Goal: Task Accomplishment & Management: Use online tool/utility

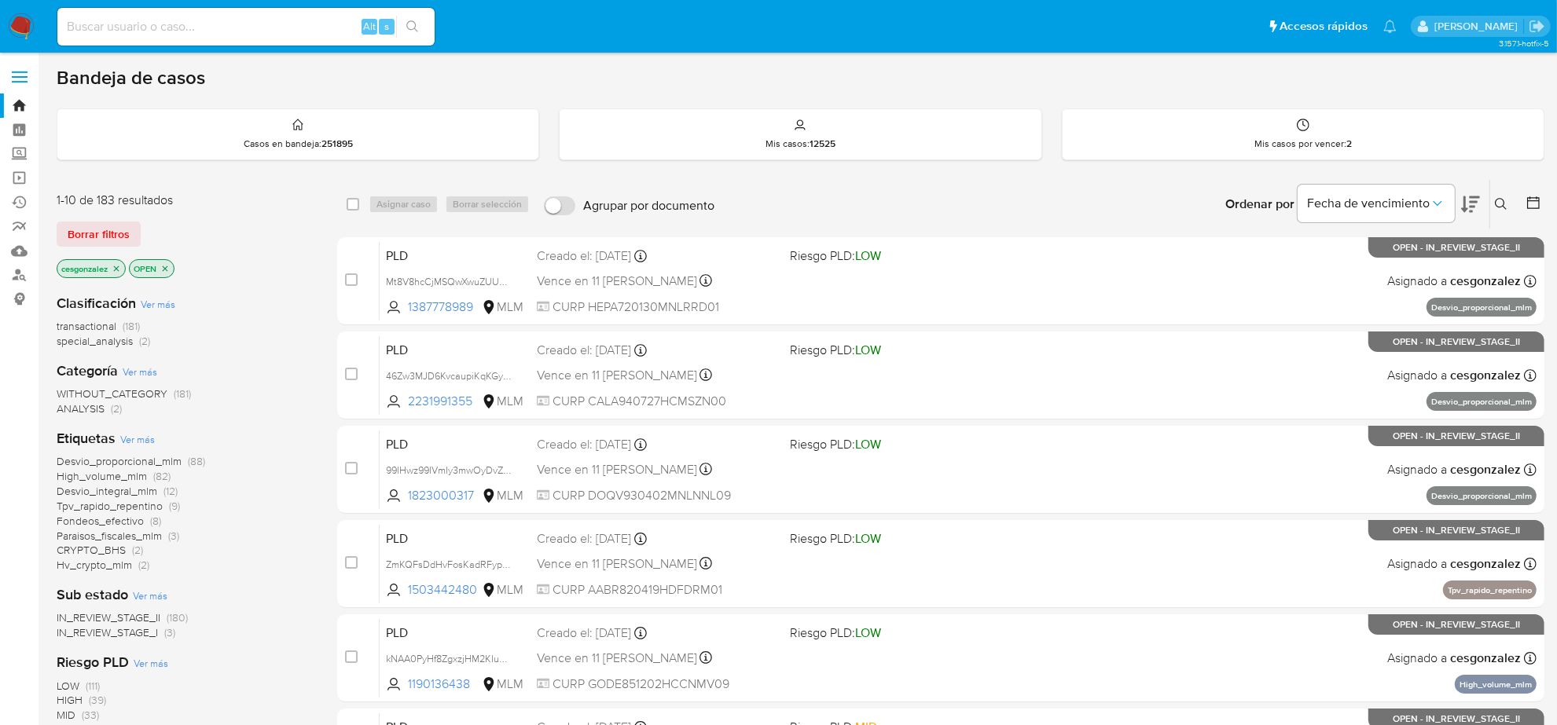
click at [130, 568] on span "Hv_crypto_mlm" at bounding box center [94, 565] width 75 height 16
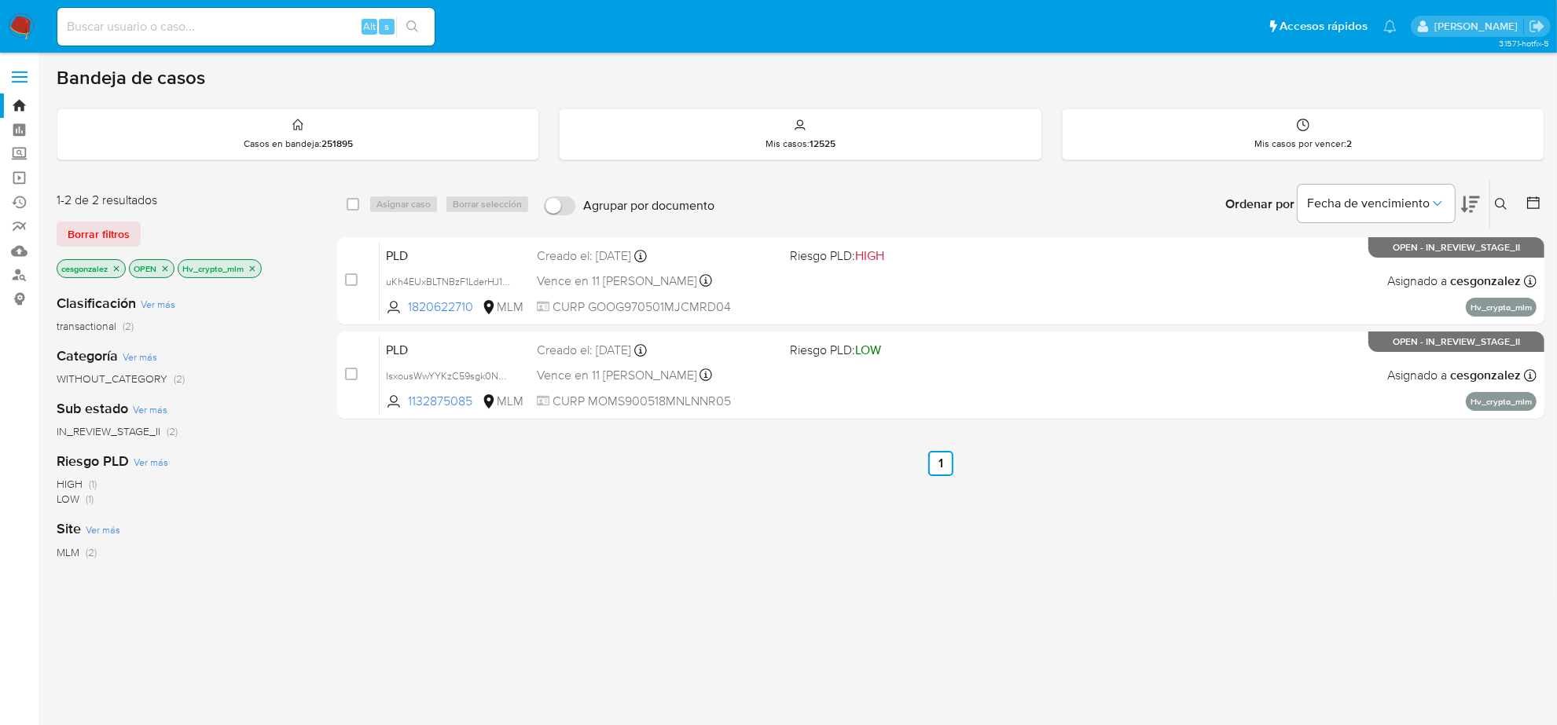
click at [254, 267] on icon "close-filter" at bounding box center [253, 269] width 6 height 6
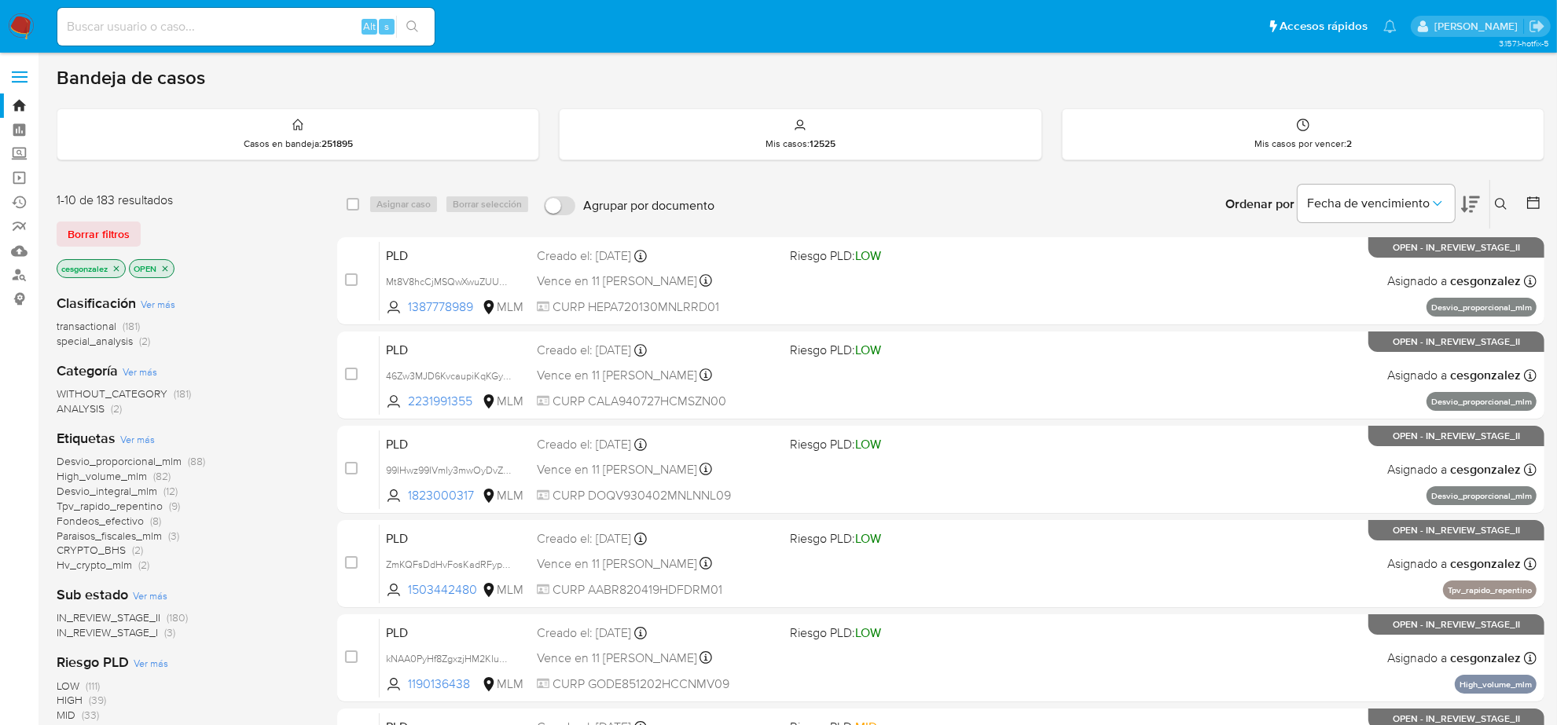
click at [122, 553] on span "CRYPTO_BHS" at bounding box center [91, 550] width 69 height 16
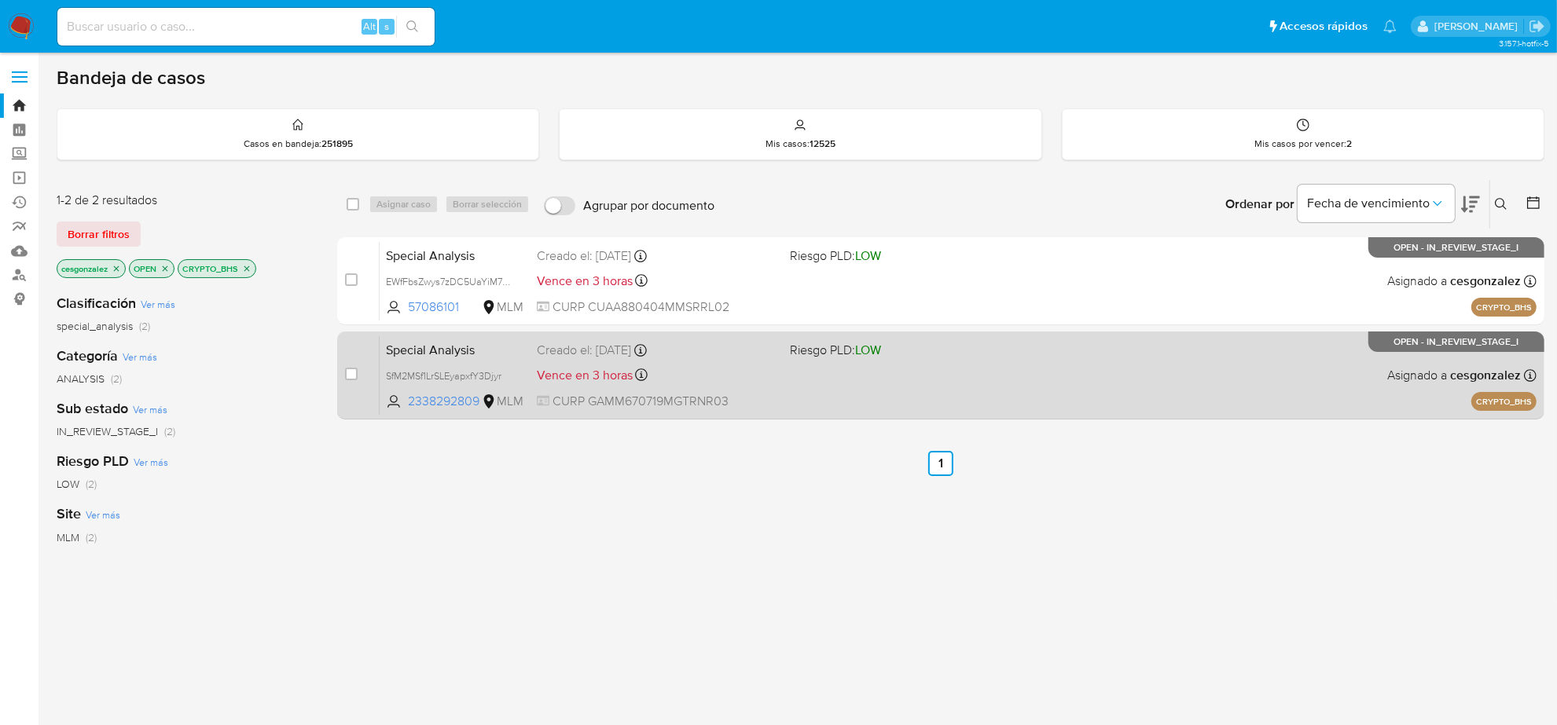
click at [684, 395] on span "CURP GAMM670719MGTRNR03" at bounding box center [657, 401] width 241 height 17
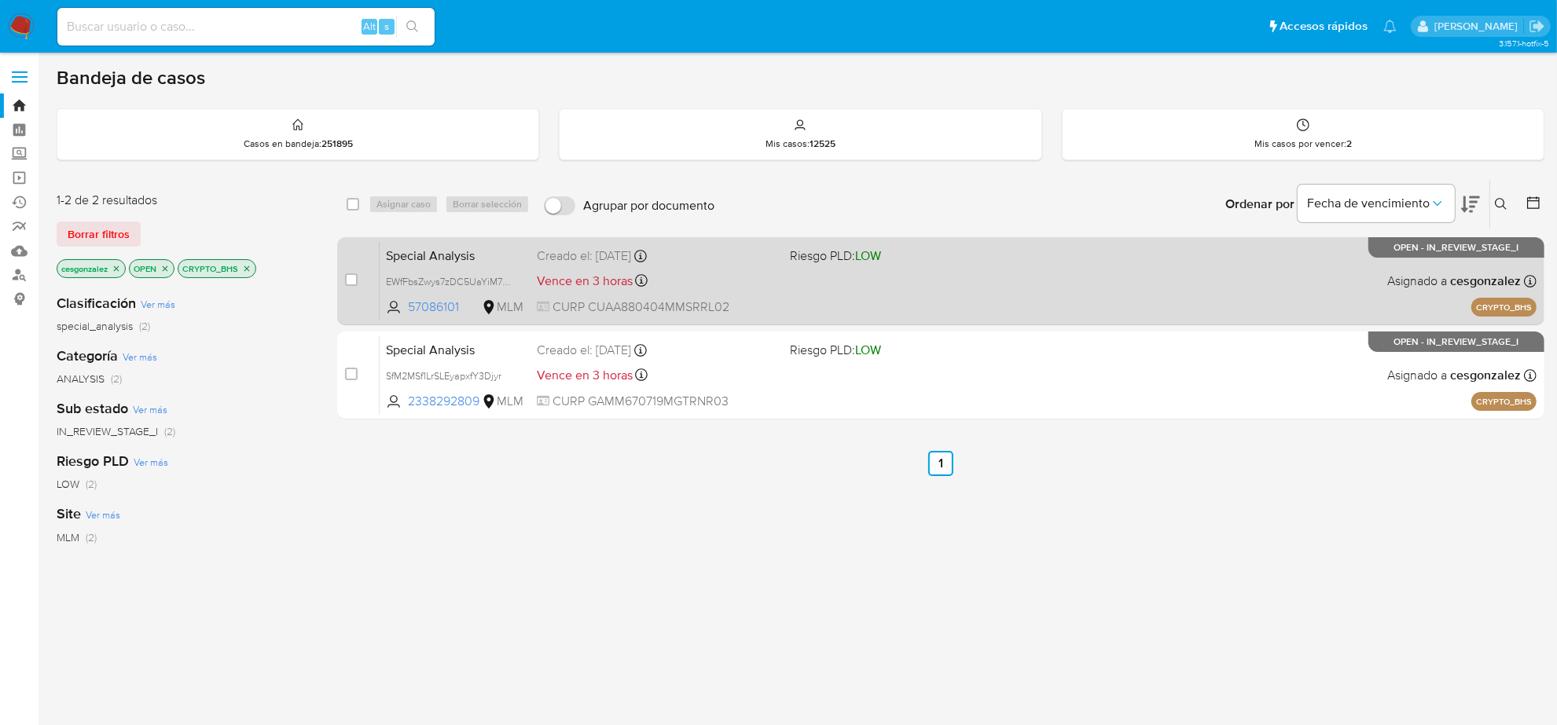
click at [890, 304] on div "Special Analysis EWfFbsZwys7zDC5UaYiM7Ann 57086101 MLM Riesgo PLD: LOW Creado e…" at bounding box center [958, 280] width 1157 height 79
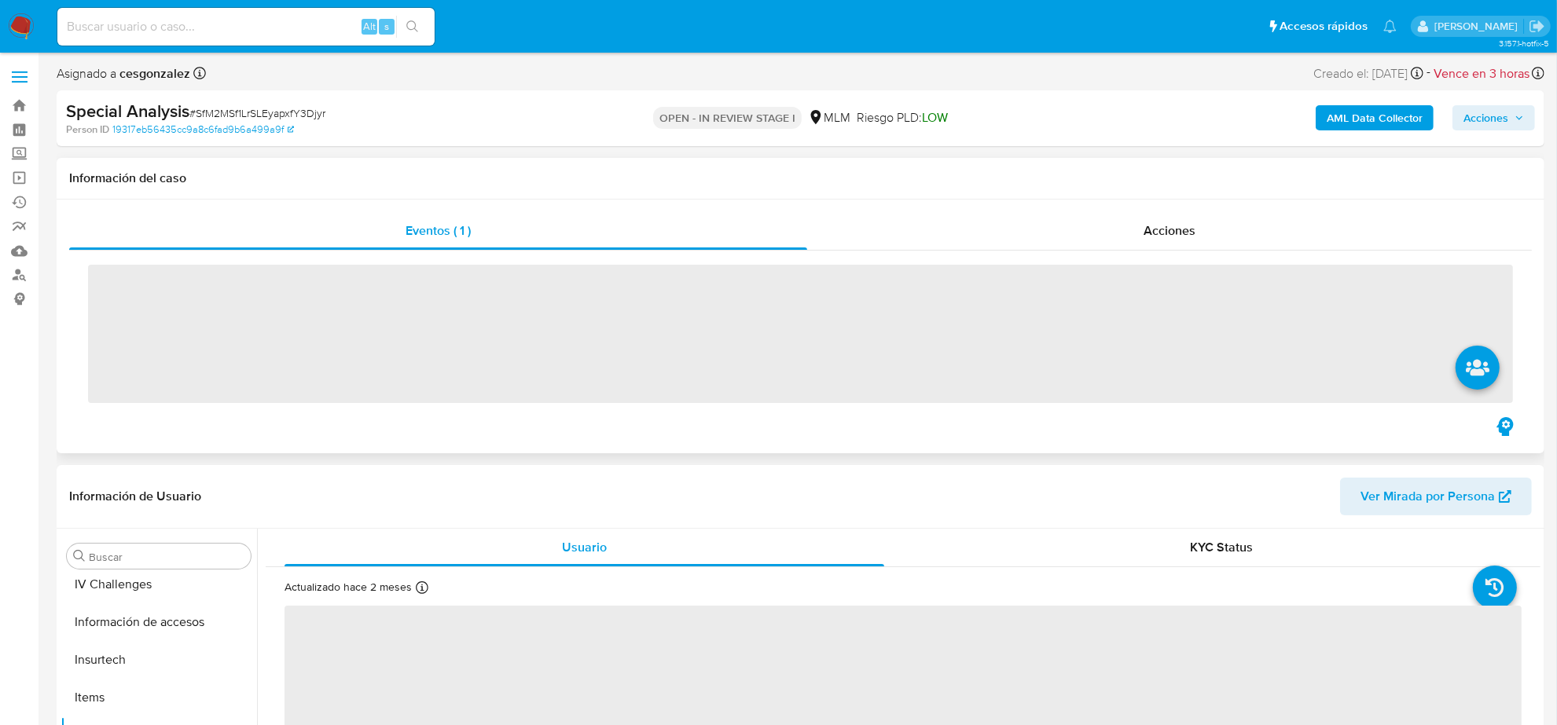
scroll to position [663, 0]
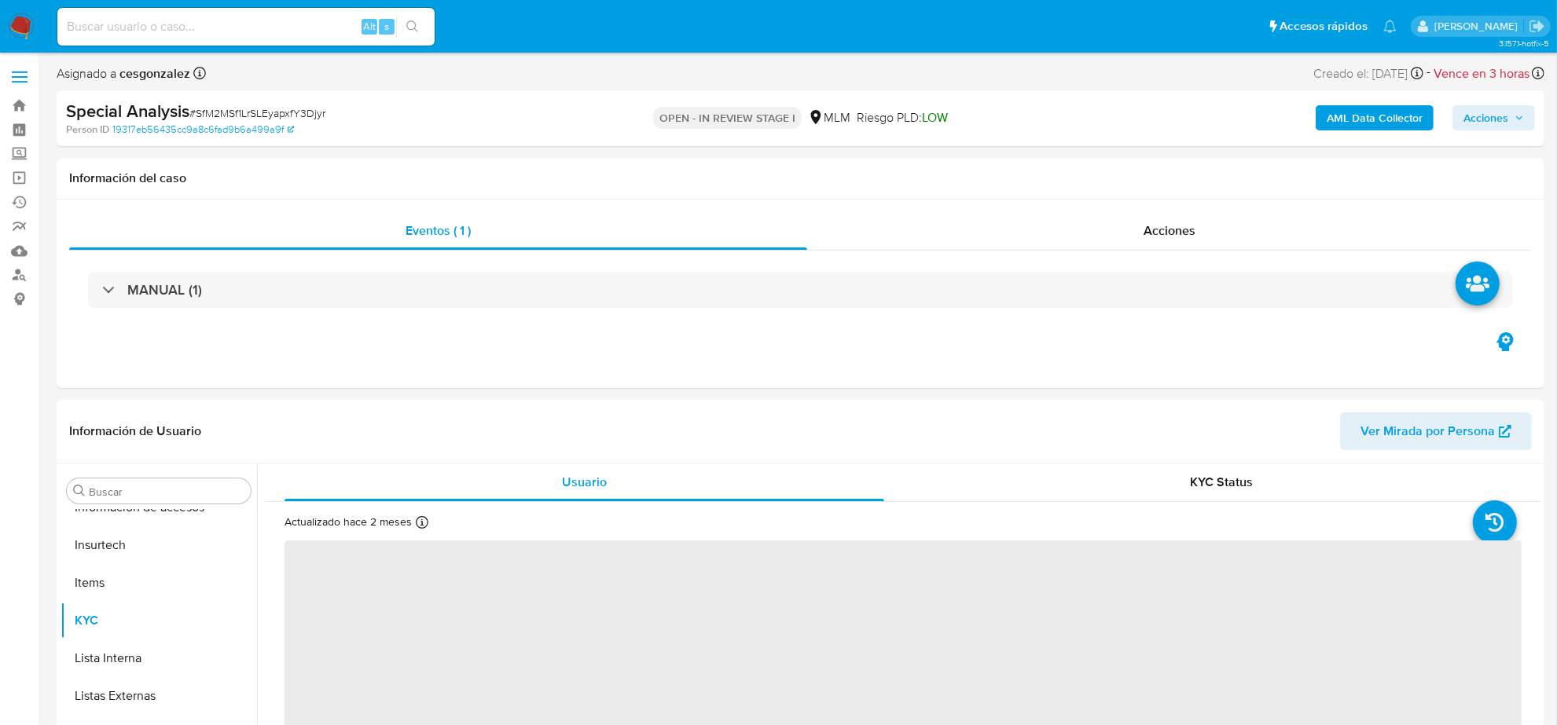
click at [1522, 123] on icon "button" at bounding box center [1519, 117] width 9 height 9
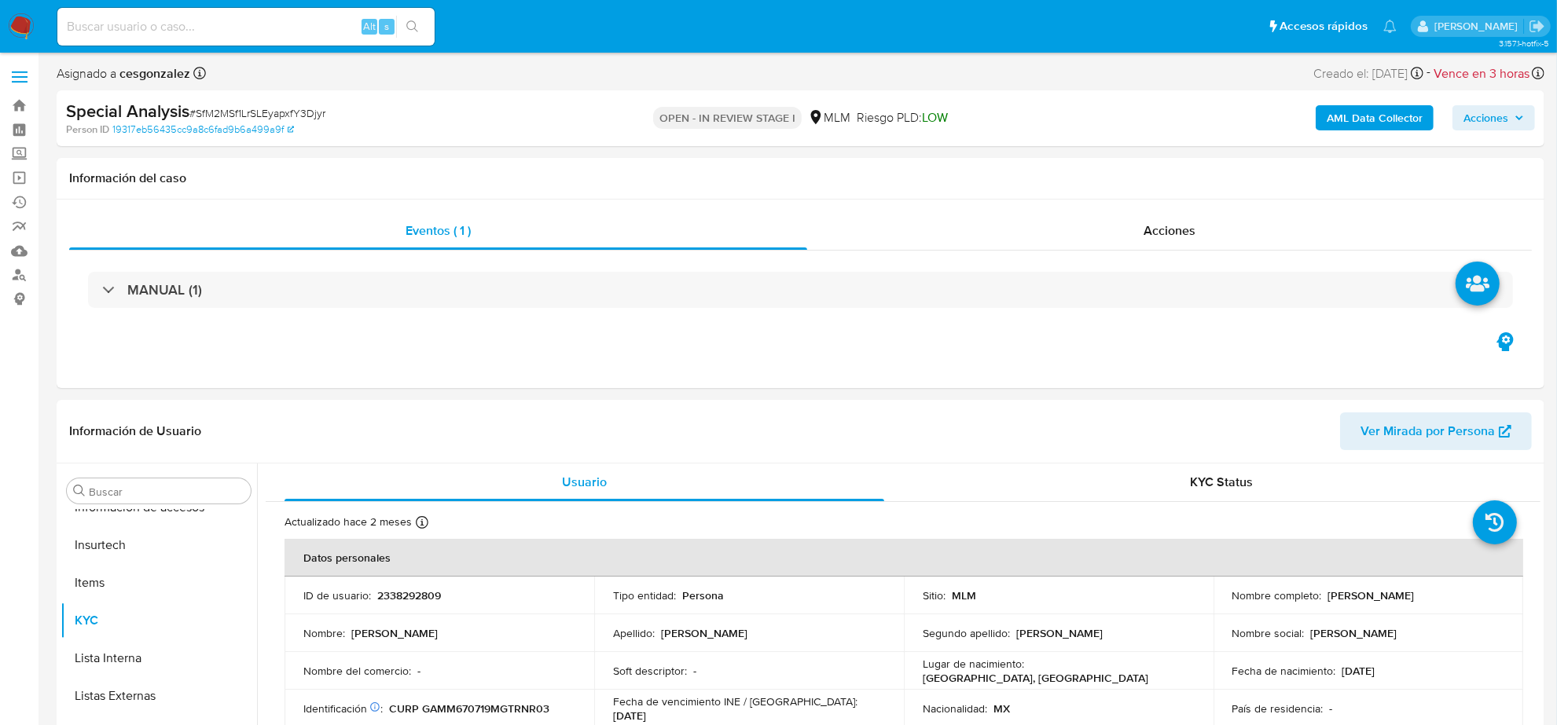
click at [1495, 123] on span "Acciones" at bounding box center [1486, 117] width 45 height 25
select select "10"
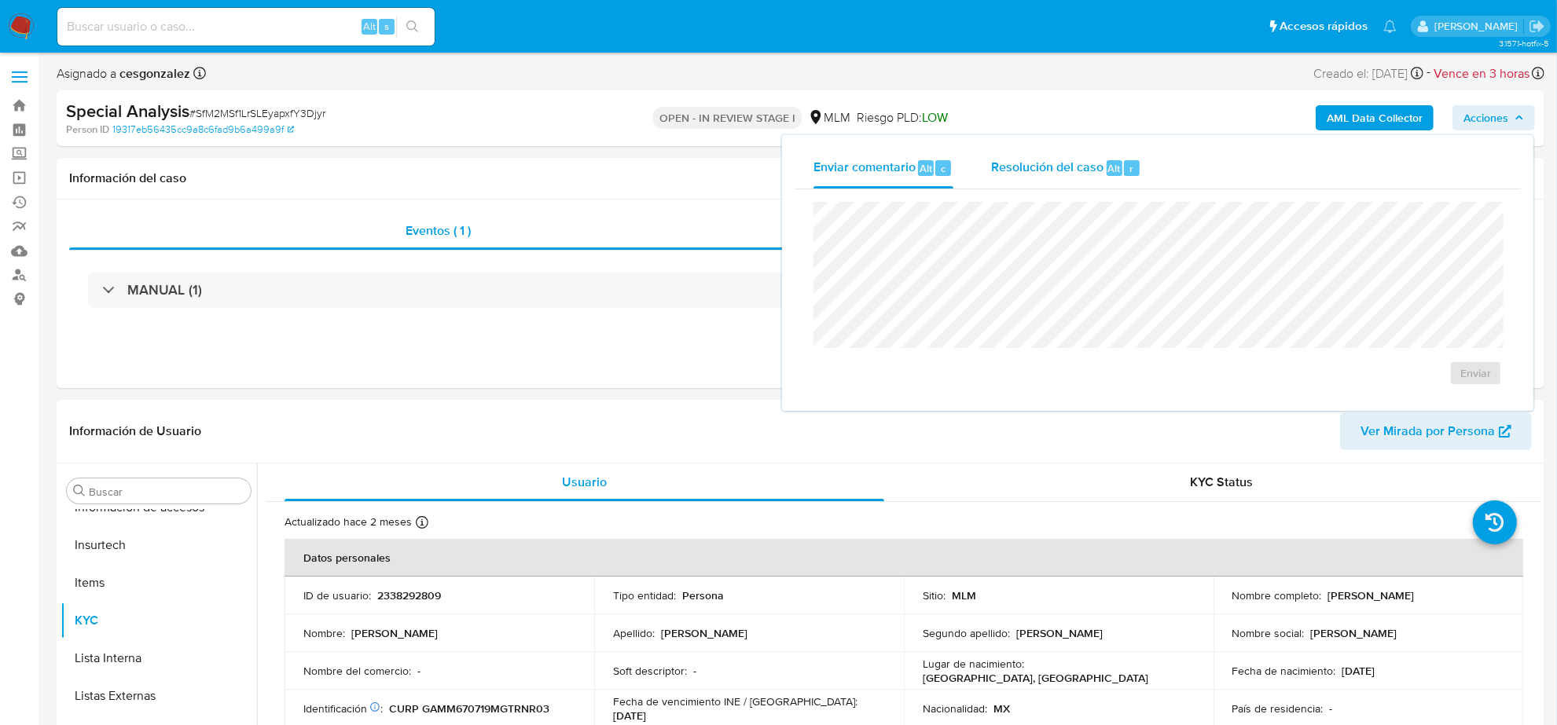
click at [1027, 169] on span "Resolución del caso" at bounding box center [1047, 168] width 112 height 18
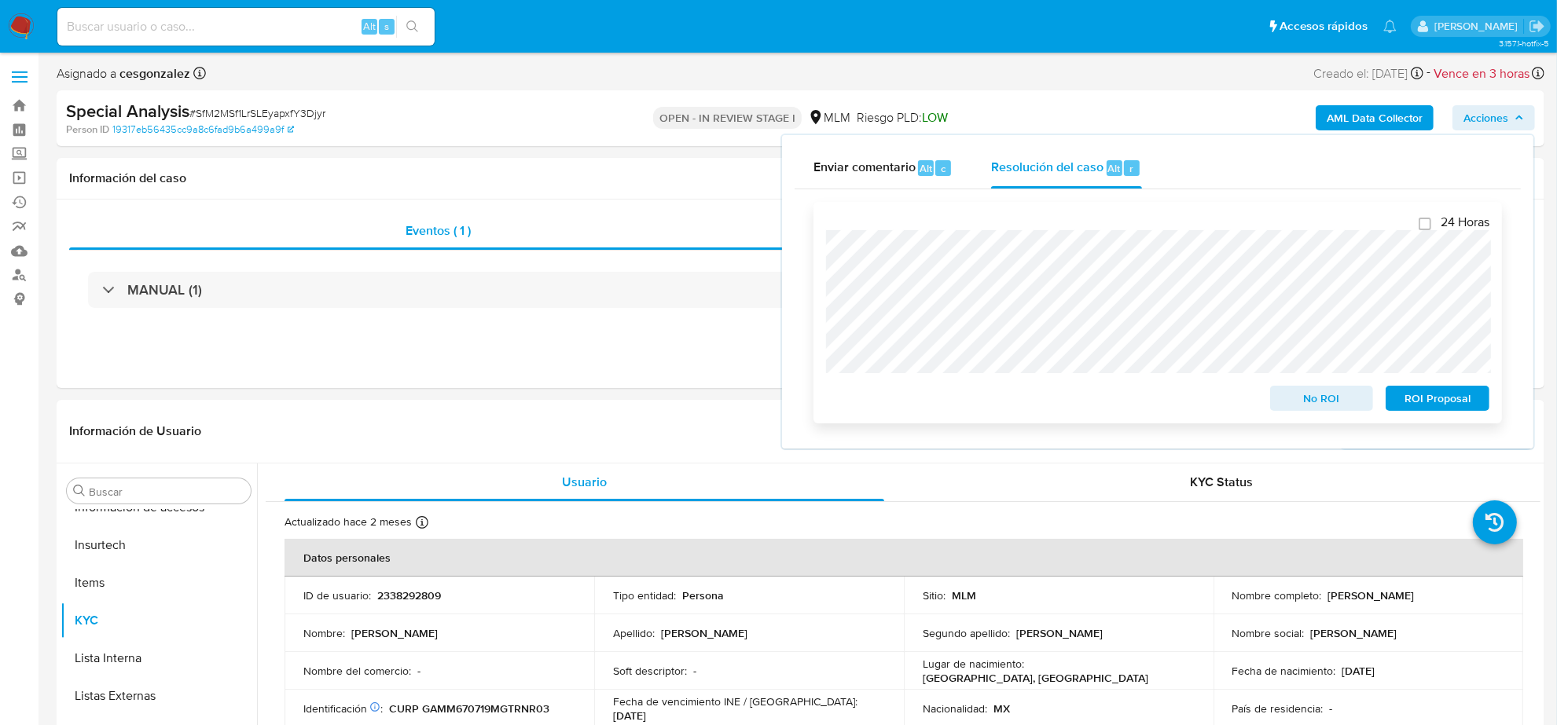
click at [1333, 395] on span "No ROI" at bounding box center [1322, 399] width 82 height 22
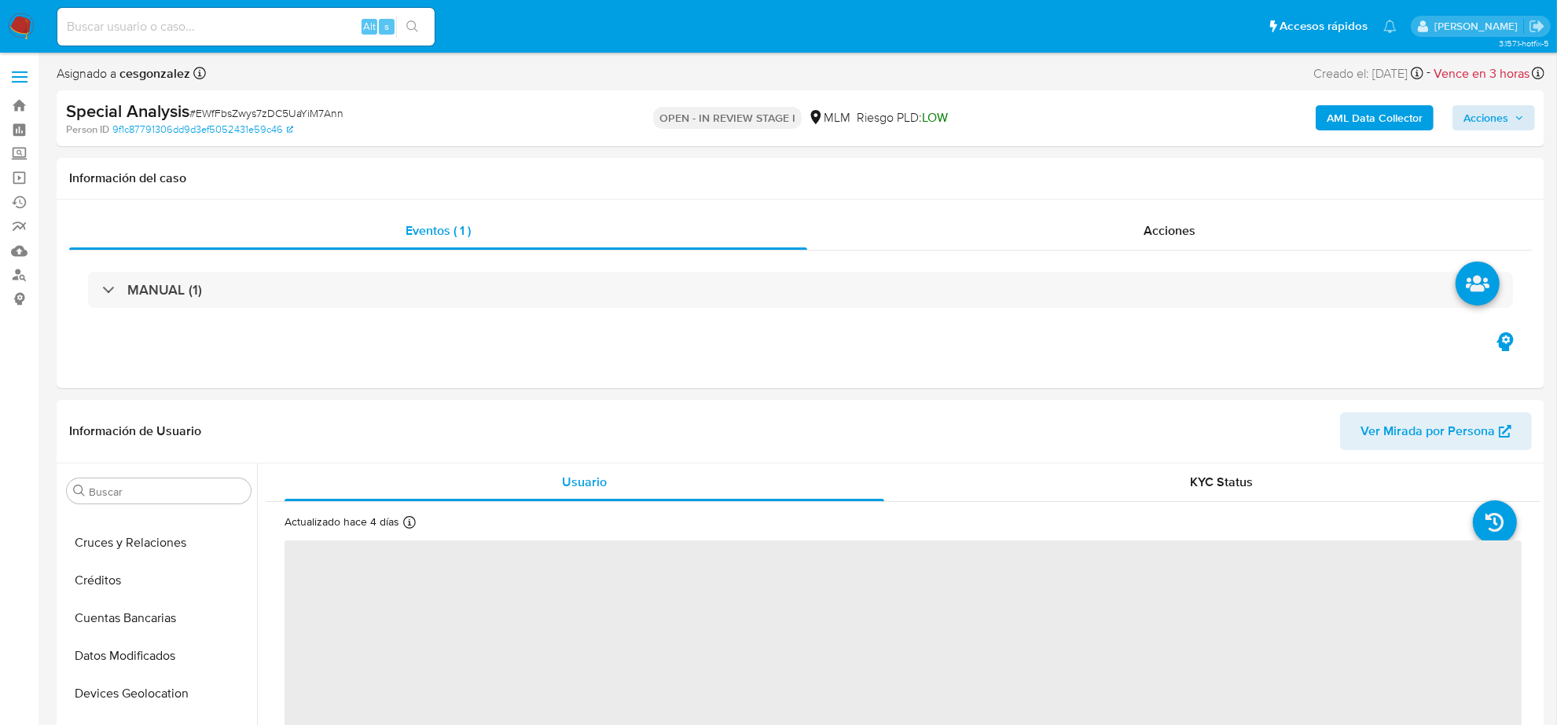
scroll to position [663, 0]
click at [1484, 115] on span "Acciones" at bounding box center [1486, 117] width 45 height 25
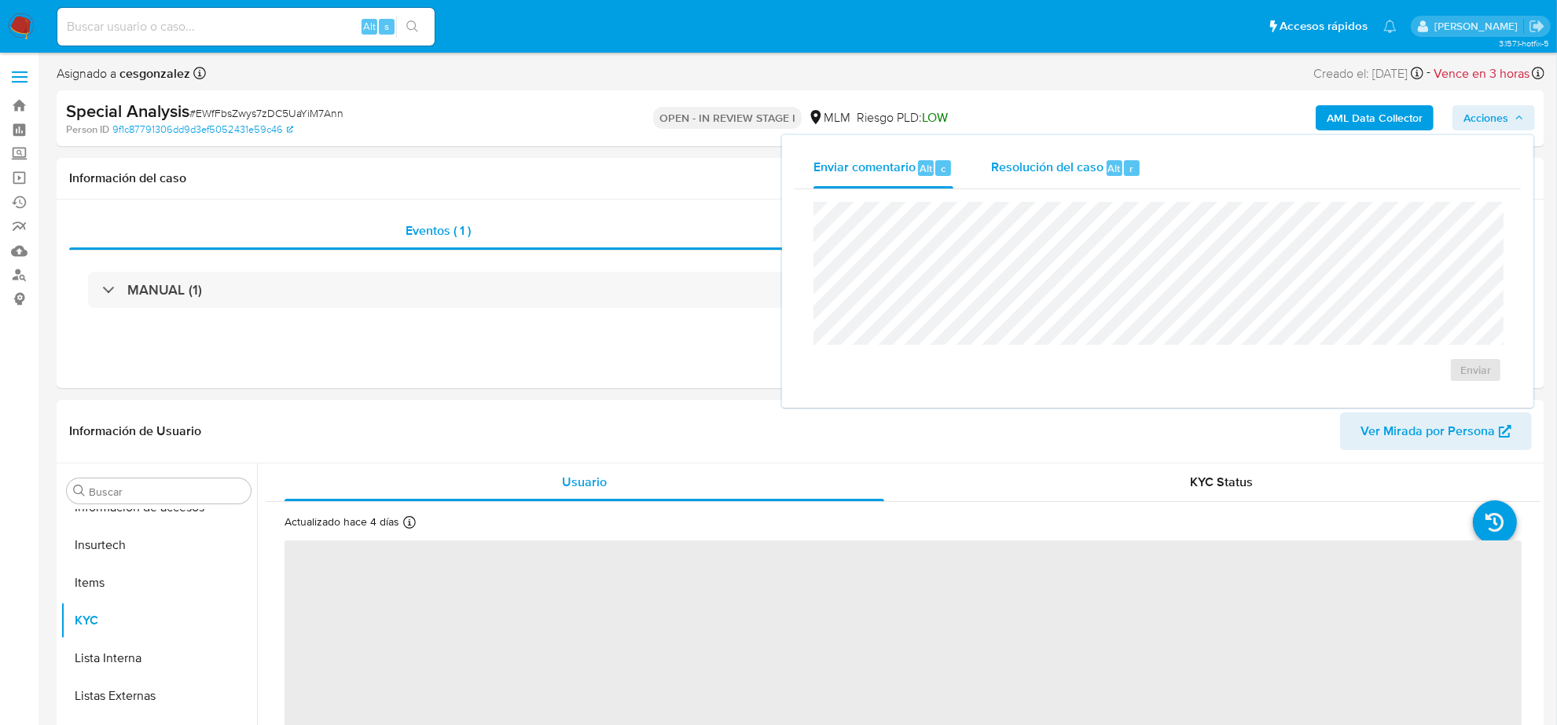
click at [1078, 167] on span "Resolución del caso" at bounding box center [1047, 168] width 112 height 18
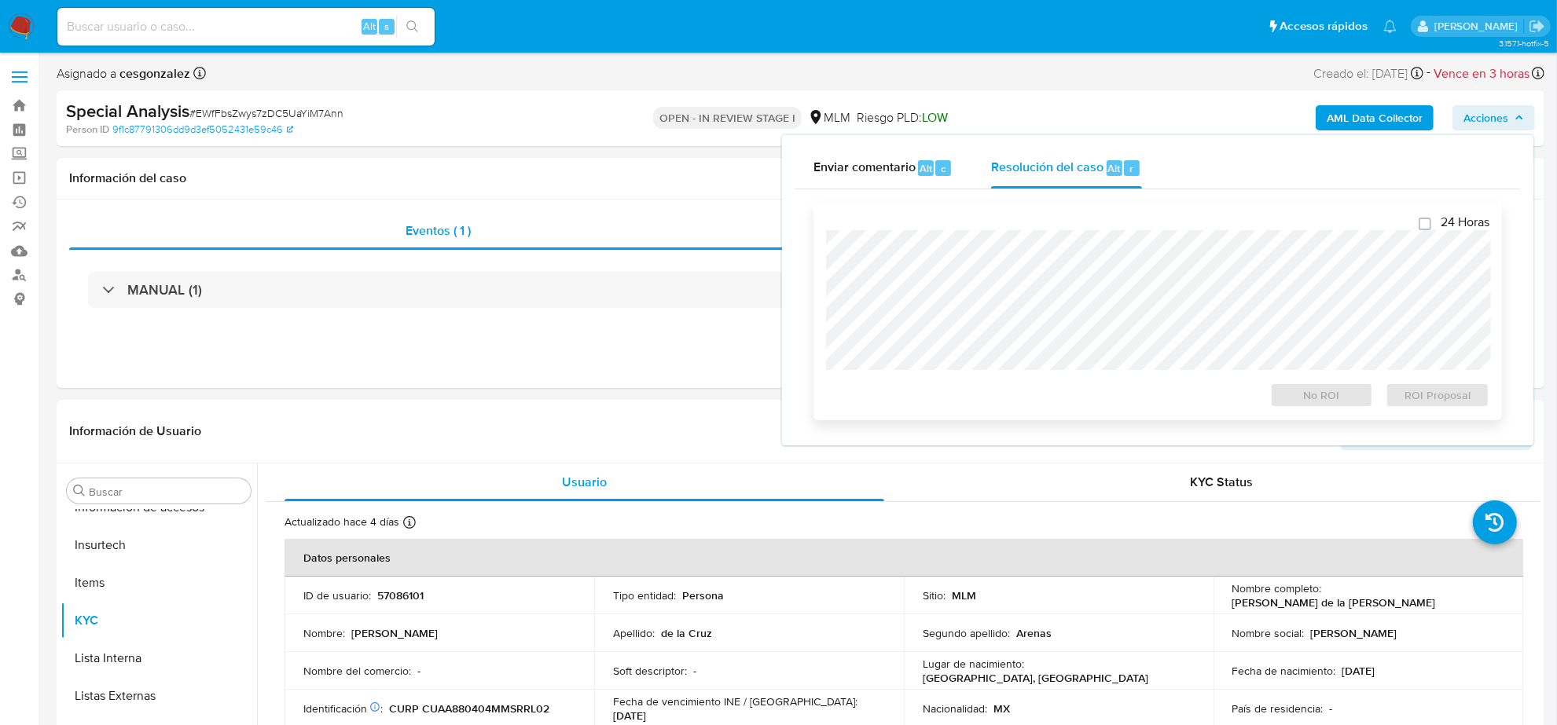
select select "10"
click at [1324, 391] on span "No ROI" at bounding box center [1322, 399] width 82 height 22
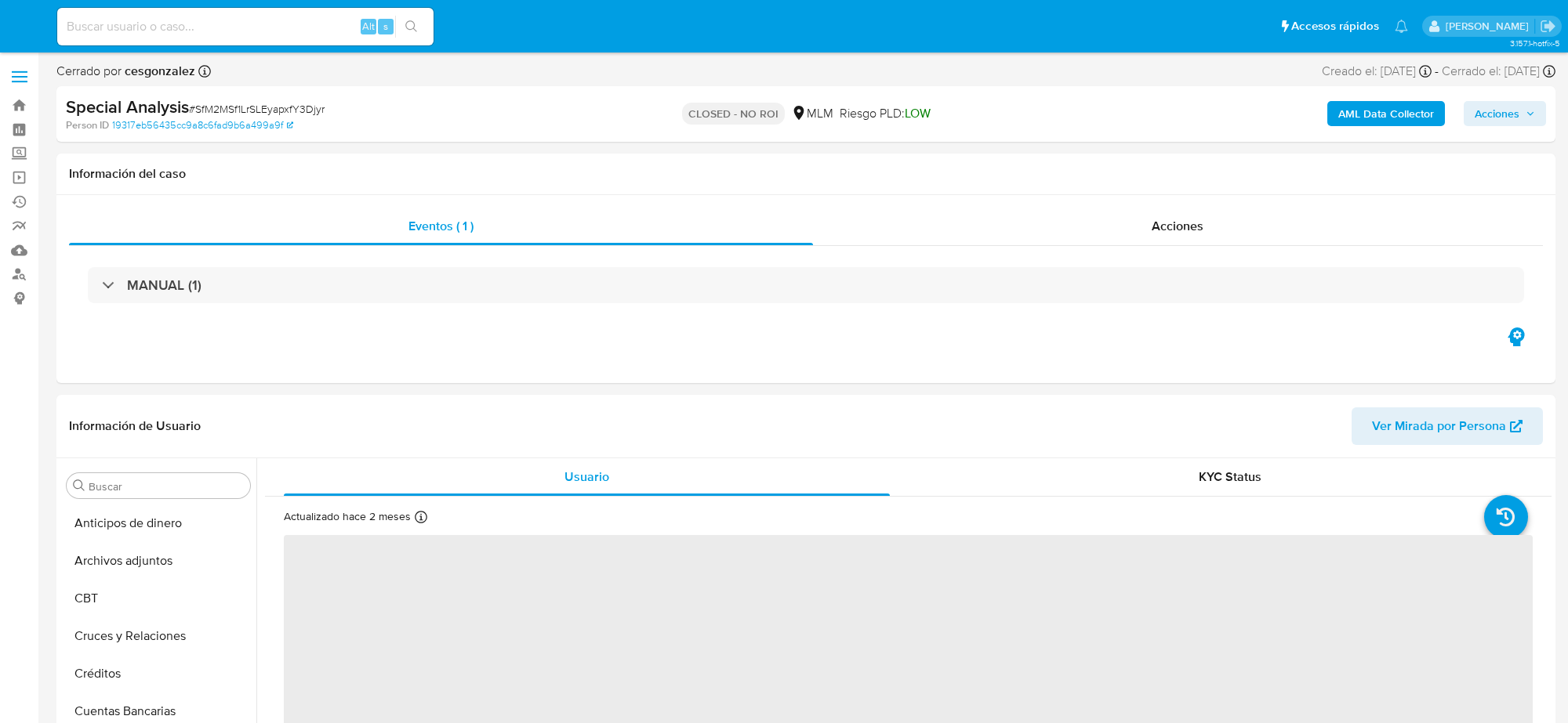
select select "10"
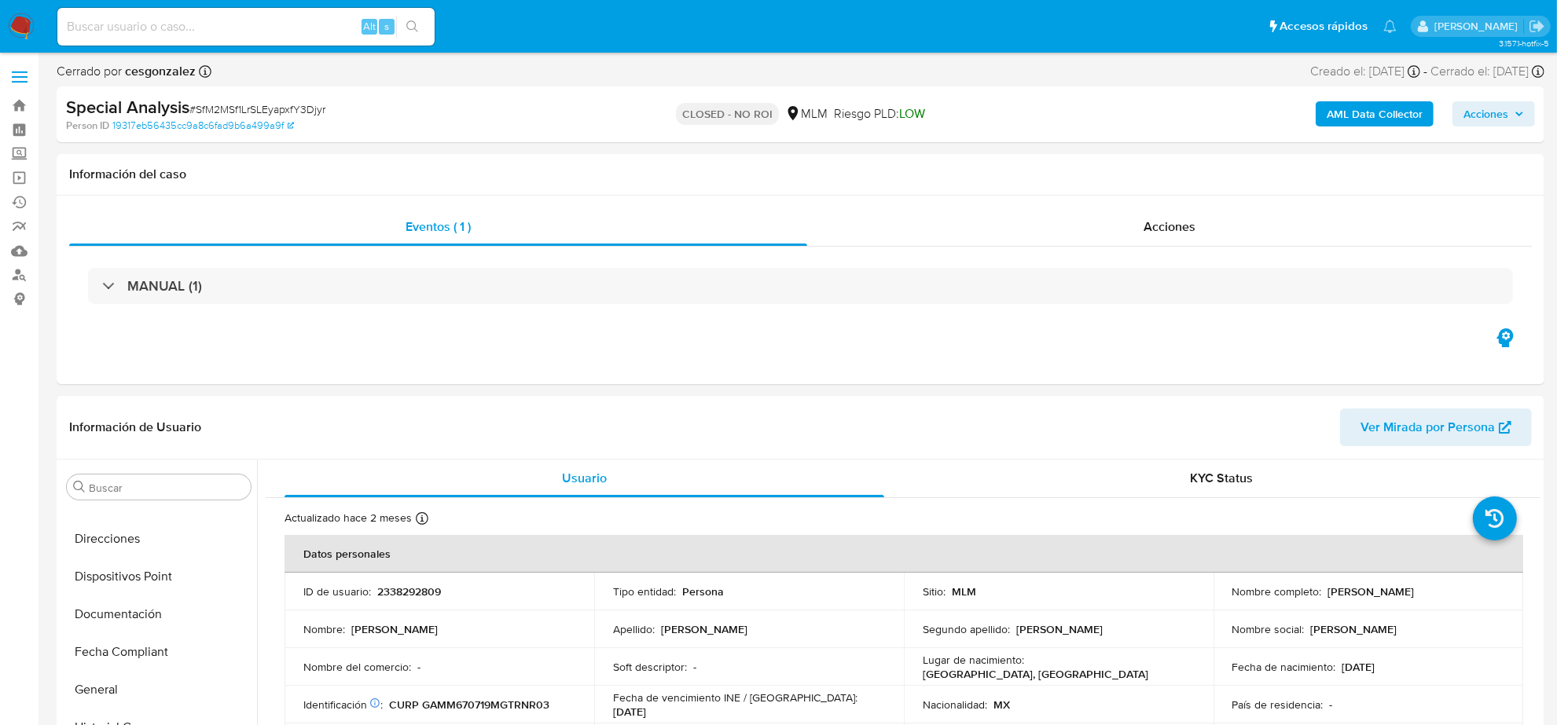
scroll to position [663, 0]
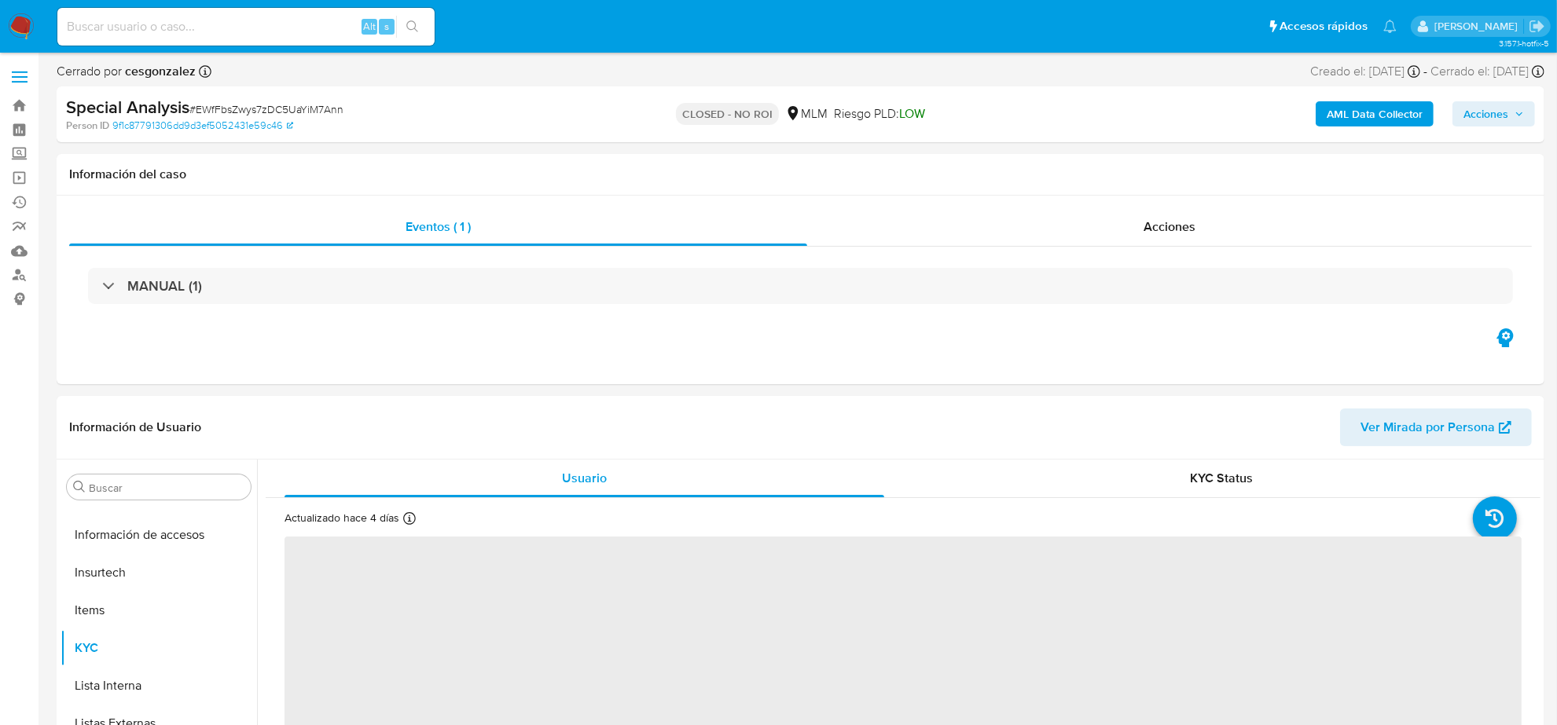
scroll to position [663, 0]
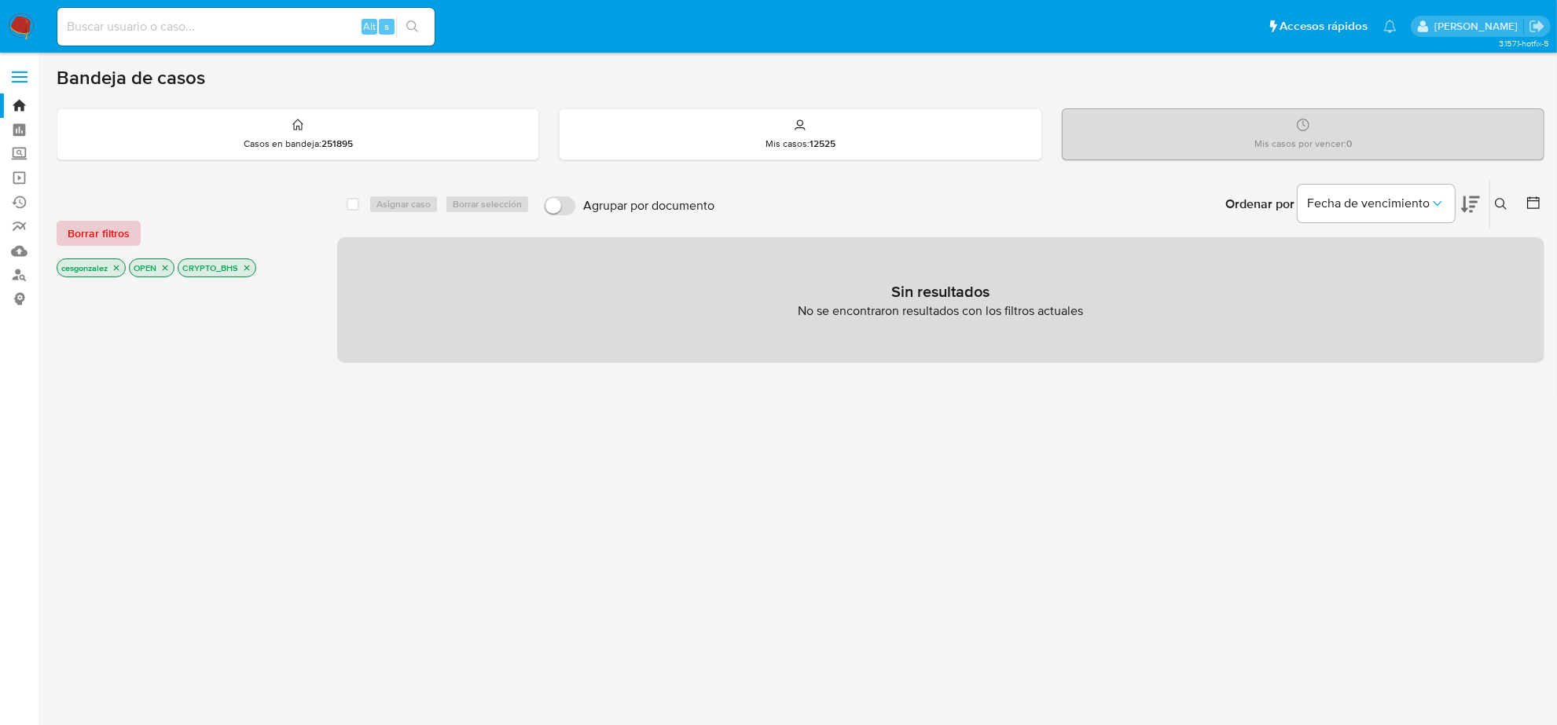
click at [103, 237] on span "Borrar filtros" at bounding box center [99, 233] width 62 height 22
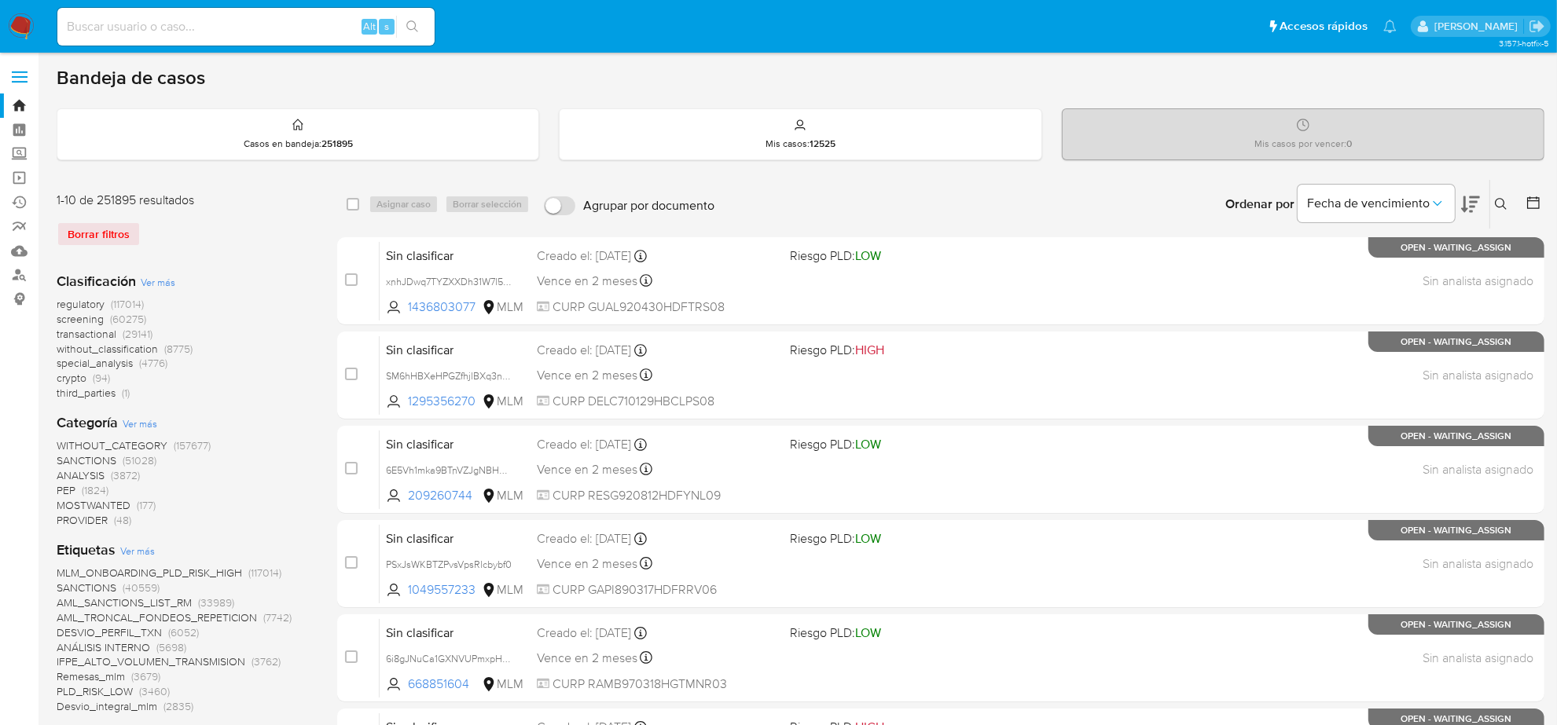
click at [83, 324] on span "screening" at bounding box center [80, 319] width 47 height 16
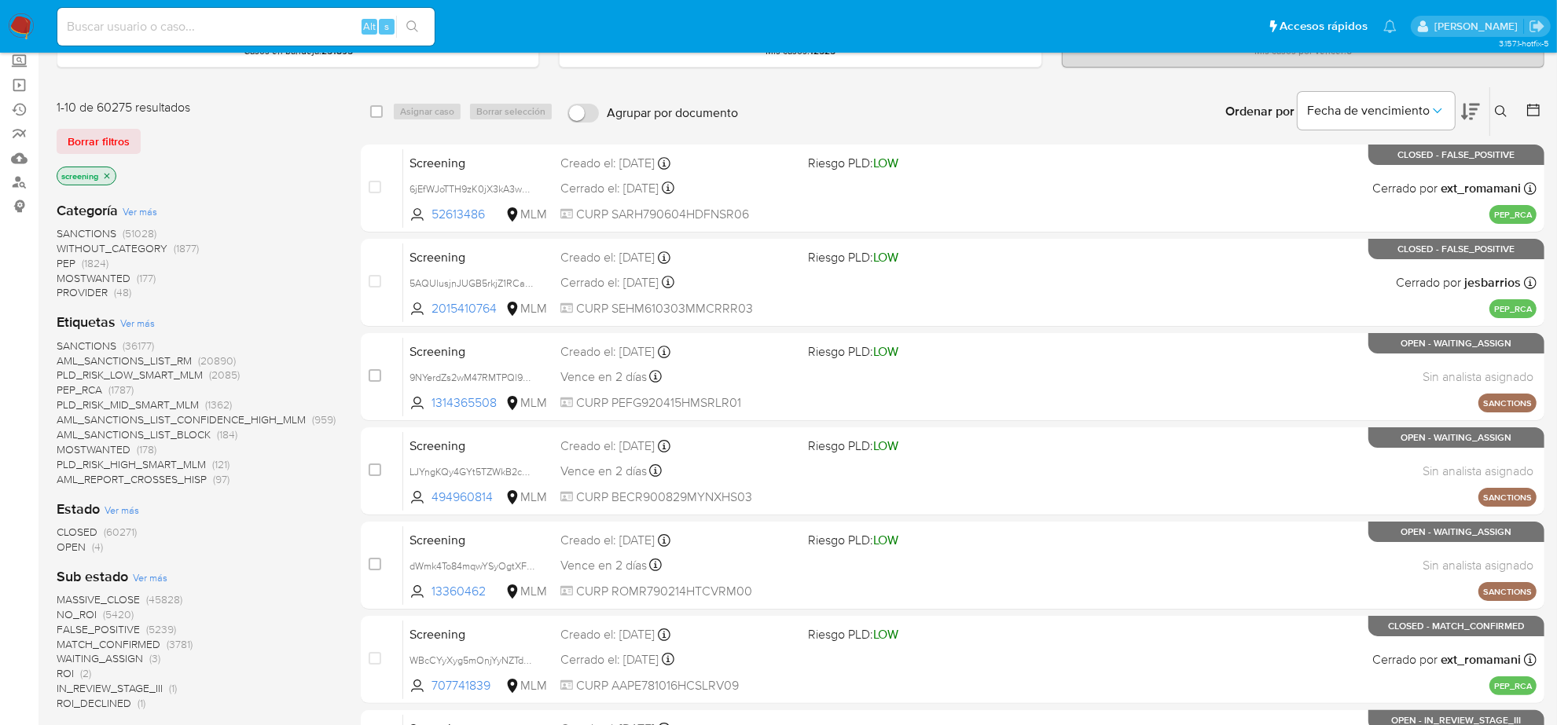
scroll to position [98, 0]
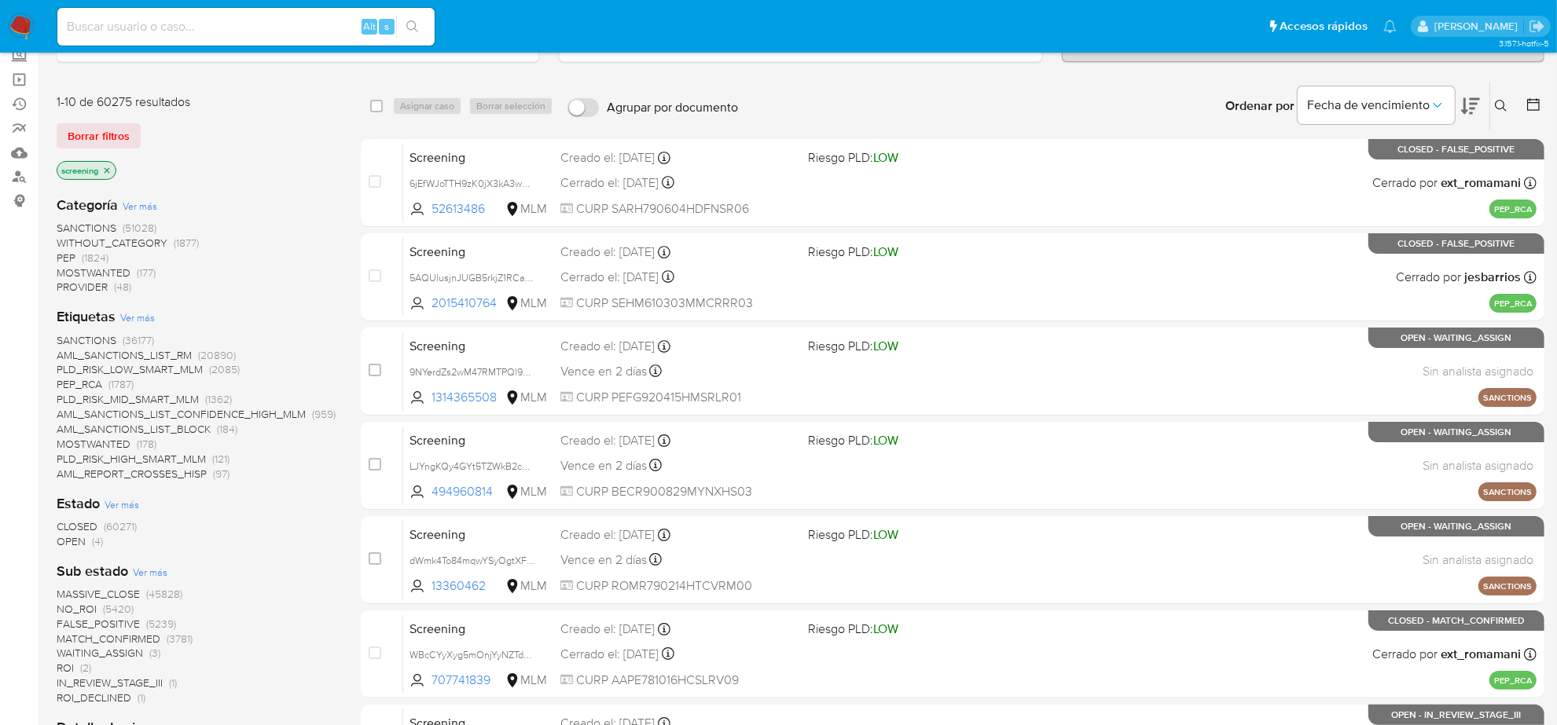
click at [92, 540] on span "(4)" at bounding box center [97, 542] width 11 height 16
